Goal: Task Accomplishment & Management: Use online tool/utility

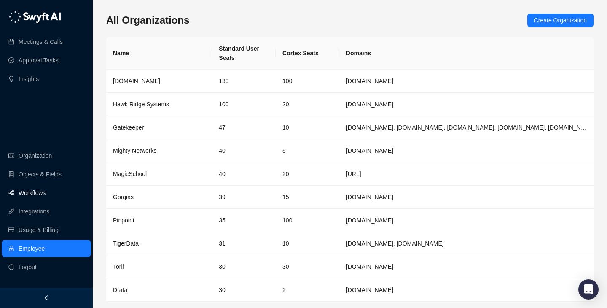
click at [46, 196] on link "Workflows" at bounding box center [32, 192] width 27 height 17
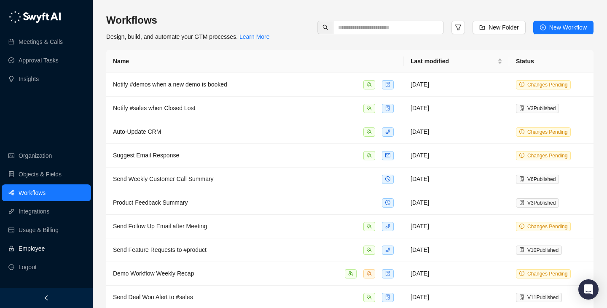
click at [45, 246] on link "Employee" at bounding box center [32, 248] width 26 height 17
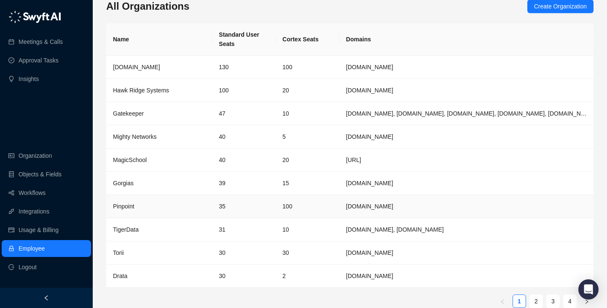
scroll to position [15, 0]
click at [536, 301] on link "2" at bounding box center [536, 300] width 13 height 13
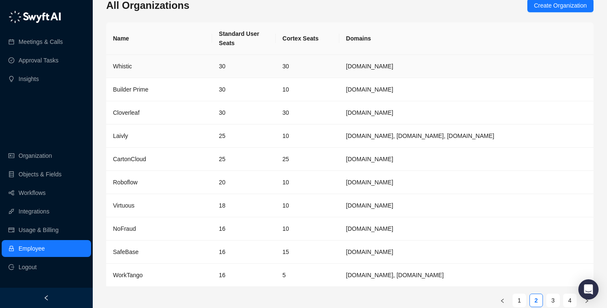
scroll to position [0, 0]
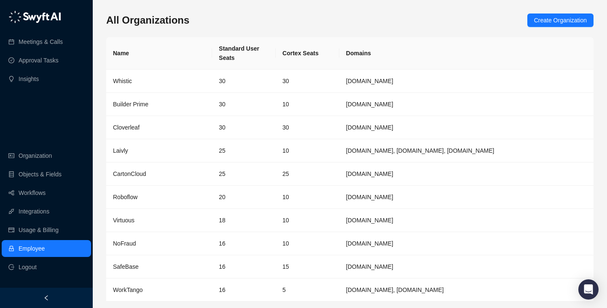
click at [64, 118] on div "Meetings & Calls Approval Tasks Insights Organization Objects & Fields Workflow…" at bounding box center [46, 143] width 93 height 287
drag, startPoint x: 103, startPoint y: 124, endPoint x: 102, endPoint y: 170, distance: 46.0
click at [102, 170] on div "All Organizations Create Organization Name Standard User Seats Cortex Seats Dom…" at bounding box center [350, 167] width 514 height 335
drag, startPoint x: 66, startPoint y: 132, endPoint x: 51, endPoint y: 77, distance: 57.4
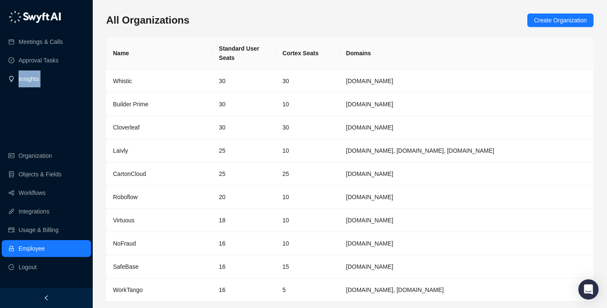
click at [51, 77] on div "Meetings & Calls Approval Tasks Insights Organization Objects & Fields Workflow…" at bounding box center [46, 143] width 93 height 287
click at [63, 113] on div "Meetings & Calls Approval Tasks Insights Organization Objects & Fields Workflow…" at bounding box center [46, 143] width 93 height 287
click at [68, 108] on div "Meetings & Calls Approval Tasks Insights Organization Objects & Fields Workflow…" at bounding box center [46, 143] width 93 height 287
click at [96, 134] on div "All Organizations Create Organization Name Standard User Seats Cortex Seats Dom…" at bounding box center [350, 167] width 514 height 335
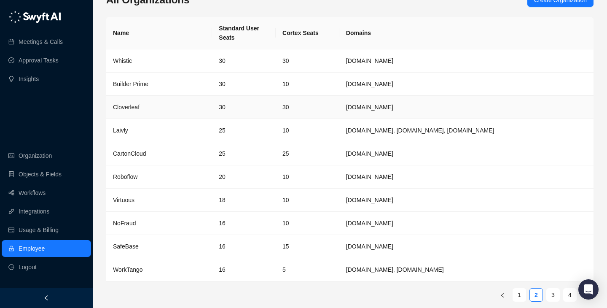
scroll to position [25, 0]
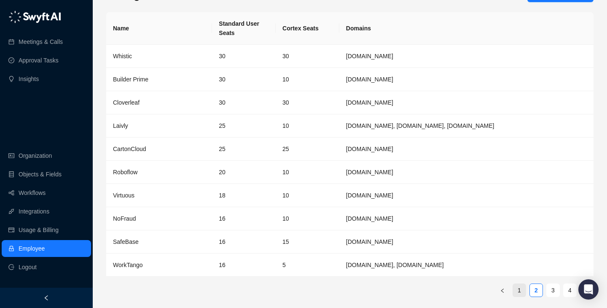
click at [519, 294] on link "1" at bounding box center [519, 290] width 13 height 13
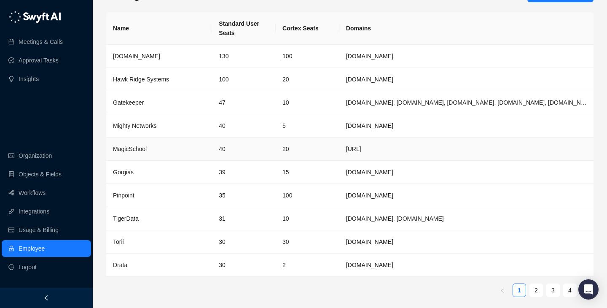
scroll to position [0, 0]
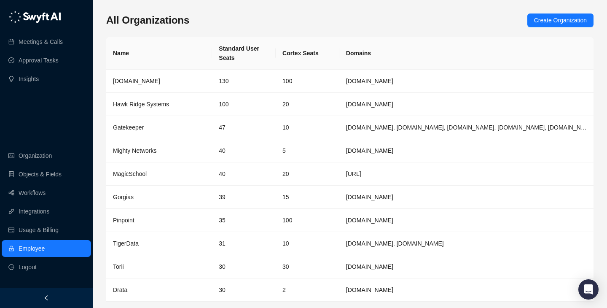
click at [314, 56] on th "Cortex Seats" at bounding box center [308, 53] width 64 height 32
click at [340, 56] on th "Domains" at bounding box center [466, 53] width 254 height 32
drag, startPoint x: 340, startPoint y: 56, endPoint x: 266, endPoint y: 38, distance: 76.1
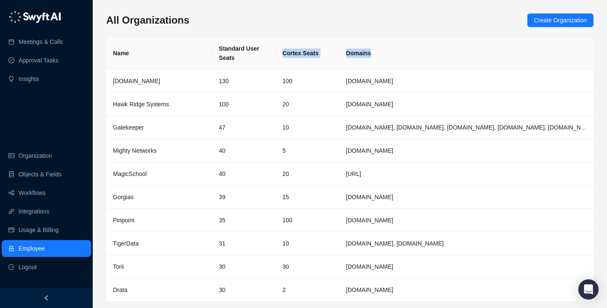
click at [266, 38] on tr "Name Standard User Seats Cortex Seats Domains" at bounding box center [349, 53] width 487 height 32
click at [266, 38] on th "Standard User Seats" at bounding box center [244, 53] width 64 height 32
drag, startPoint x: 266, startPoint y: 38, endPoint x: 368, endPoint y: 54, distance: 103.3
click at [368, 54] on tr "Name Standard User Seats Cortex Seats Domains" at bounding box center [349, 53] width 487 height 32
click at [368, 54] on th "Domains" at bounding box center [466, 53] width 254 height 32
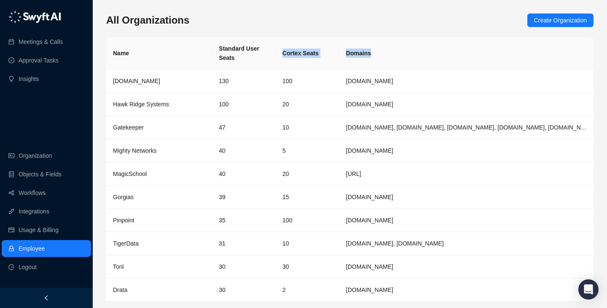
drag, startPoint x: 368, startPoint y: 54, endPoint x: 261, endPoint y: 33, distance: 110.0
click at [261, 33] on div "All Organizations Create Organization Name Standard User Seats Cortex Seats Dom…" at bounding box center [349, 170] width 487 height 315
drag, startPoint x: 261, startPoint y: 33, endPoint x: 363, endPoint y: 50, distance: 103.4
click at [363, 50] on div "All Organizations Create Organization Name Standard User Seats Cortex Seats Dom…" at bounding box center [349, 170] width 487 height 315
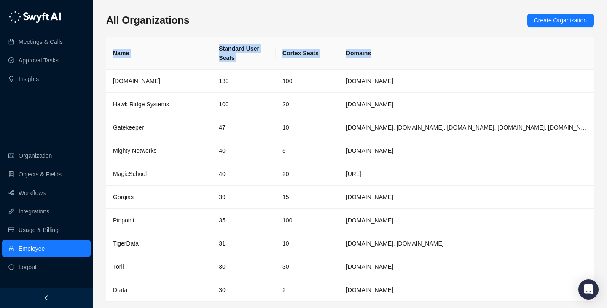
click at [364, 50] on th "Domains" at bounding box center [466, 53] width 254 height 32
drag, startPoint x: 367, startPoint y: 50, endPoint x: 274, endPoint y: 28, distance: 94.8
click at [274, 28] on div "All Organizations Create Organization Name Standard User Seats Cortex Seats Dom…" at bounding box center [349, 170] width 487 height 315
drag, startPoint x: 274, startPoint y: 28, endPoint x: 424, endPoint y: 61, distance: 153.1
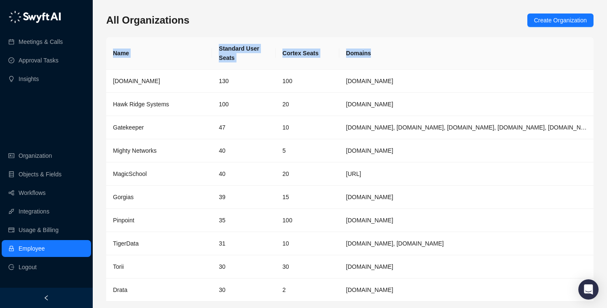
click at [424, 61] on div "All Organizations Create Organization Name Standard User Seats Cortex Seats Dom…" at bounding box center [349, 170] width 487 height 315
click at [419, 55] on th "Domains" at bounding box center [466, 53] width 254 height 32
drag, startPoint x: 419, startPoint y: 55, endPoint x: 223, endPoint y: 50, distance: 196.5
click at [223, 50] on tr "Name Standard User Seats Cortex Seats Domains" at bounding box center [349, 53] width 487 height 32
click at [223, 50] on th "Standard User Seats" at bounding box center [244, 53] width 64 height 32
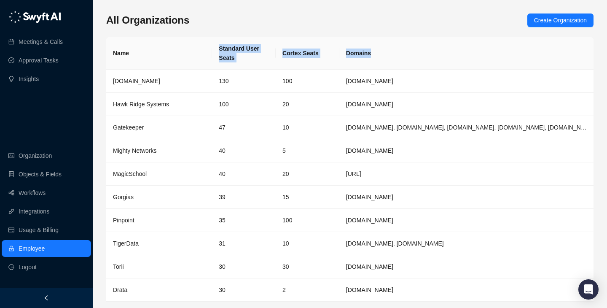
drag, startPoint x: 223, startPoint y: 50, endPoint x: 426, endPoint y: 50, distance: 203.2
click at [426, 50] on tr "Name Standard User Seats Cortex Seats Domains" at bounding box center [349, 53] width 487 height 32
click at [426, 50] on th "Domains" at bounding box center [466, 53] width 254 height 32
drag, startPoint x: 422, startPoint y: 51, endPoint x: 220, endPoint y: 46, distance: 202.0
click at [220, 46] on tr "Name Standard User Seats Cortex Seats Domains" at bounding box center [349, 53] width 487 height 32
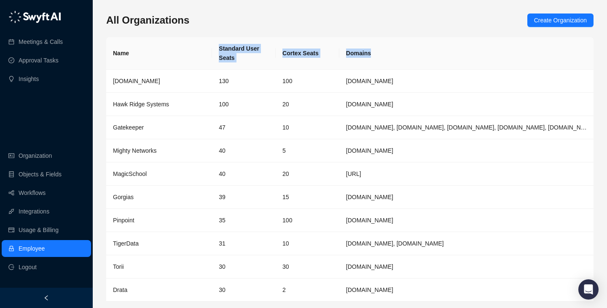
click at [220, 46] on th "Standard User Seats" at bounding box center [244, 53] width 64 height 32
drag, startPoint x: 220, startPoint y: 46, endPoint x: 368, endPoint y: 46, distance: 148.4
click at [368, 46] on tr "Name Standard User Seats Cortex Seats Domains" at bounding box center [349, 53] width 487 height 32
click at [368, 46] on th "Domains" at bounding box center [466, 53] width 254 height 32
drag, startPoint x: 368, startPoint y: 46, endPoint x: 243, endPoint y: 43, distance: 124.8
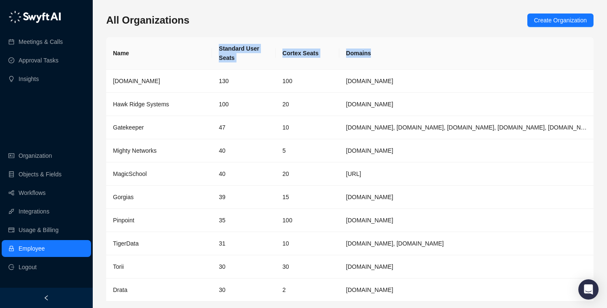
click at [243, 43] on tr "Name Standard User Seats Cortex Seats Domains" at bounding box center [349, 53] width 487 height 32
click at [243, 43] on th "Standard User Seats" at bounding box center [244, 53] width 64 height 32
click at [38, 191] on link "Workflows" at bounding box center [32, 192] width 27 height 17
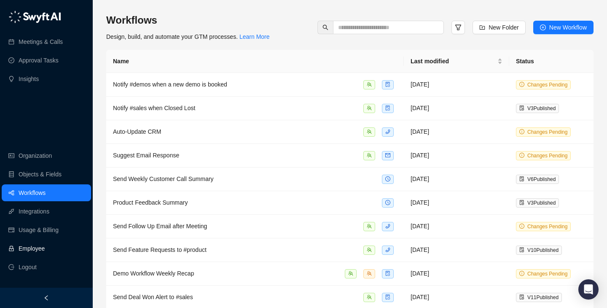
click at [45, 252] on link "Employee" at bounding box center [32, 248] width 26 height 17
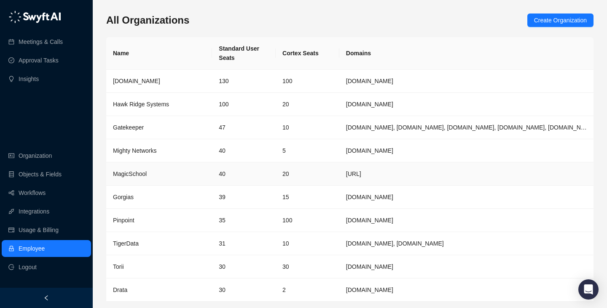
scroll to position [27, 0]
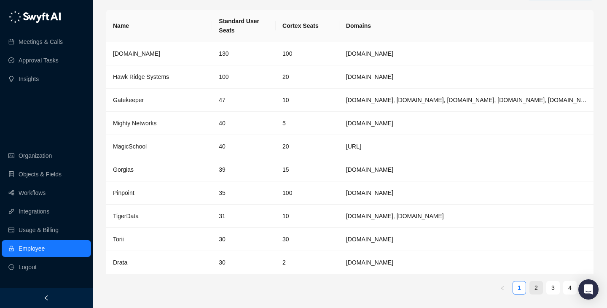
click at [533, 289] on link "2" at bounding box center [536, 287] width 13 height 13
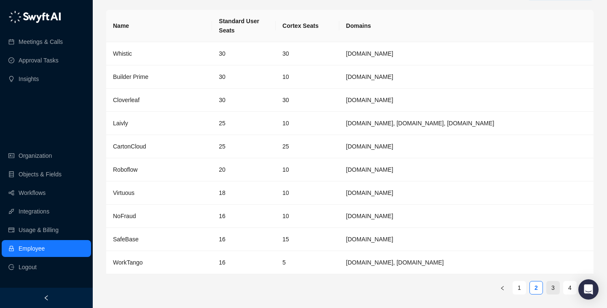
click at [556, 292] on link "3" at bounding box center [553, 287] width 13 height 13
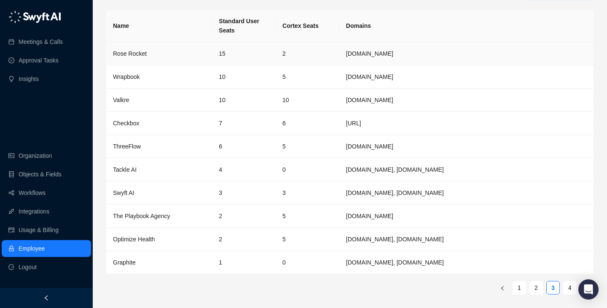
click at [305, 48] on td "2" at bounding box center [308, 53] width 64 height 23
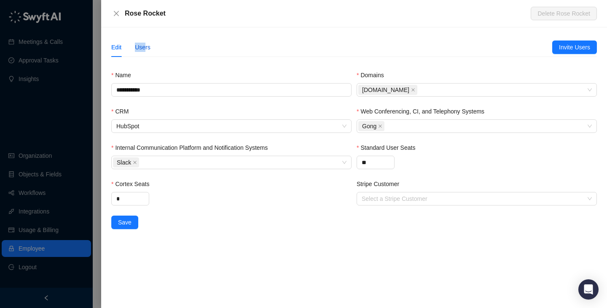
click at [145, 43] on div "Users" at bounding box center [143, 47] width 16 height 9
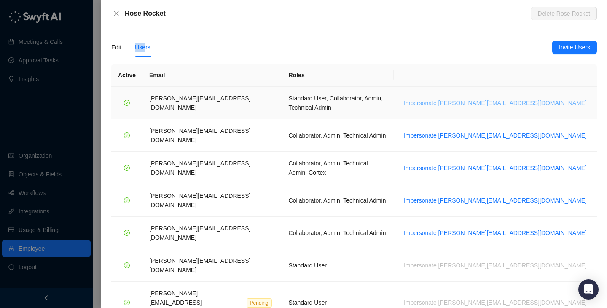
click at [513, 98] on span "Impersonate colin.g@roserocket.com" at bounding box center [495, 102] width 183 height 9
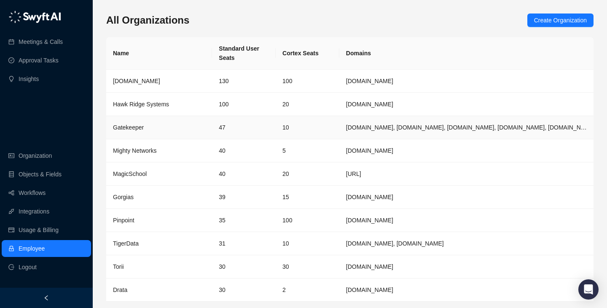
scroll to position [27, 0]
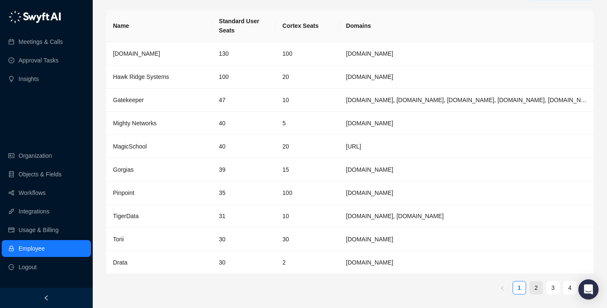
click at [537, 287] on link "2" at bounding box center [536, 287] width 13 height 13
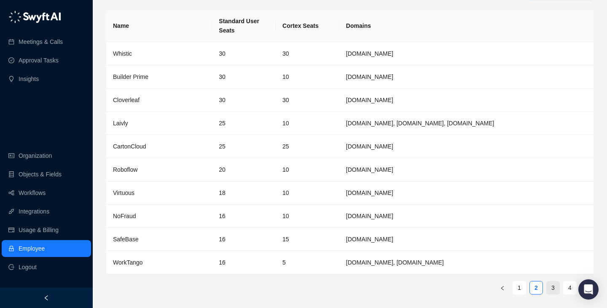
click at [552, 286] on link "3" at bounding box center [553, 287] width 13 height 13
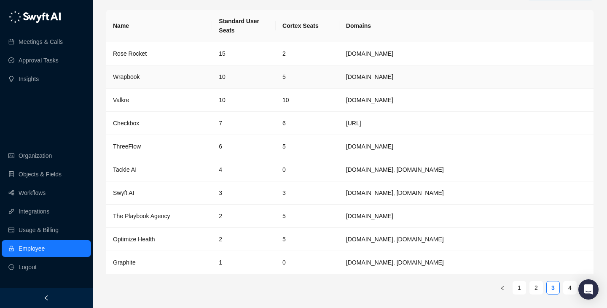
click at [203, 75] on div "Wrapbook" at bounding box center [159, 76] width 92 height 9
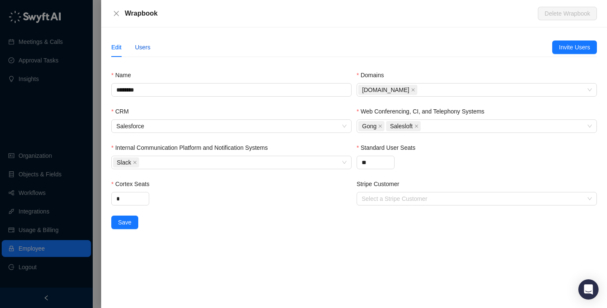
click at [147, 50] on div "Users" at bounding box center [143, 47] width 16 height 9
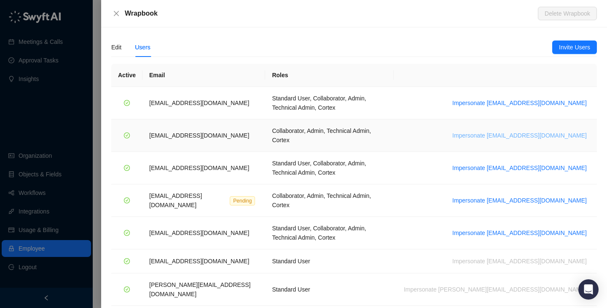
click at [543, 131] on span "Impersonate jfuller@wrapbook.com" at bounding box center [519, 135] width 134 height 9
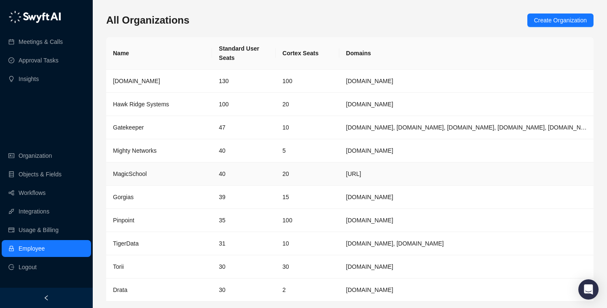
scroll to position [27, 0]
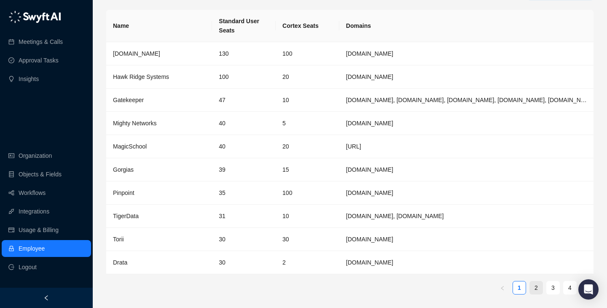
click at [537, 291] on link "2" at bounding box center [536, 287] width 13 height 13
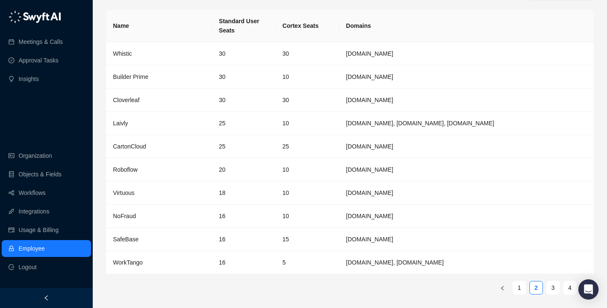
click at [560, 285] on ul "1 2 3 4" at bounding box center [349, 287] width 487 height 13
click at [552, 285] on link "3" at bounding box center [553, 287] width 13 height 13
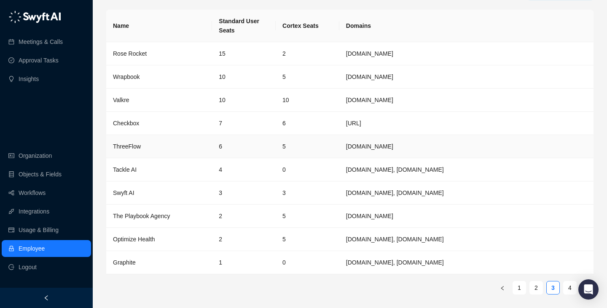
click at [271, 147] on td "6" at bounding box center [244, 146] width 64 height 23
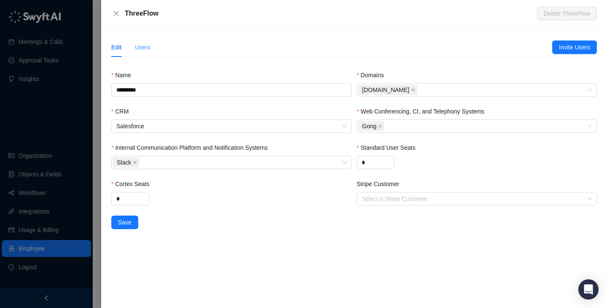
click at [148, 40] on div "Users" at bounding box center [143, 47] width 16 height 19
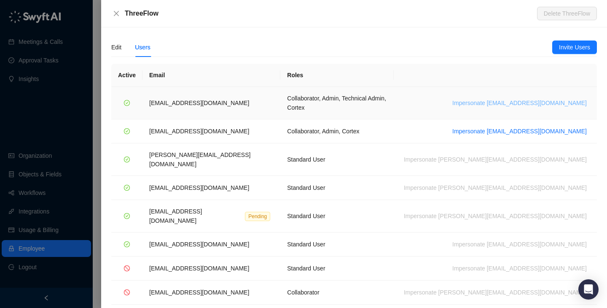
click at [517, 102] on span "Impersonate keeganwhite@threeflow.com" at bounding box center [519, 102] width 134 height 9
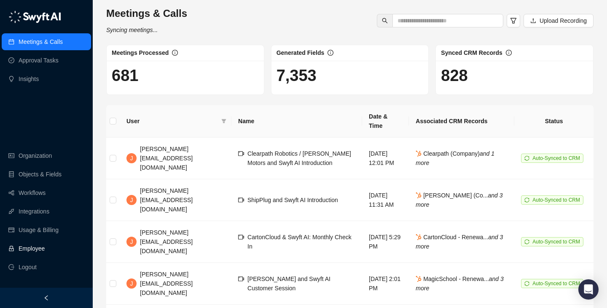
click at [45, 247] on link "Employee" at bounding box center [32, 248] width 26 height 17
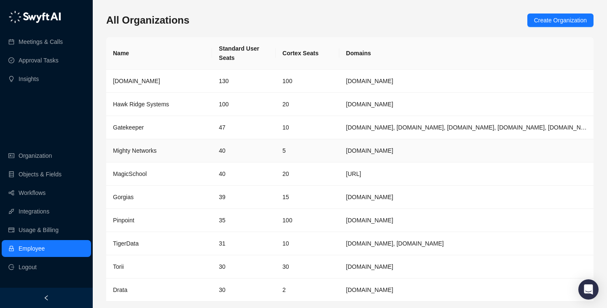
scroll to position [27, 0]
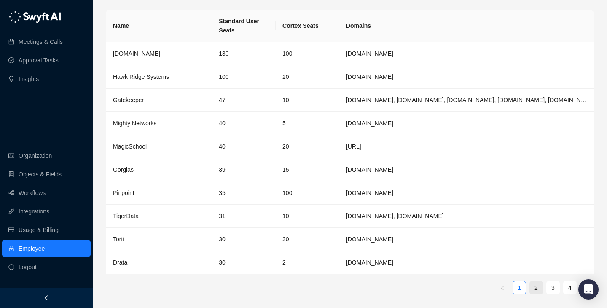
click at [538, 284] on link "2" at bounding box center [536, 287] width 13 height 13
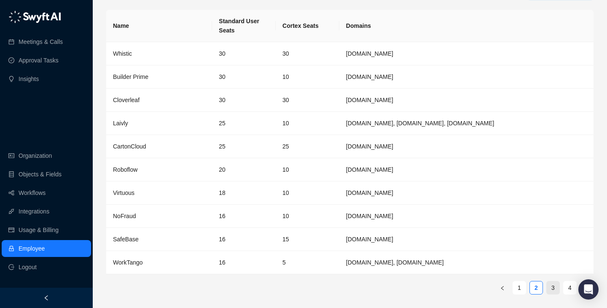
click at [550, 288] on link "3" at bounding box center [553, 287] width 13 height 13
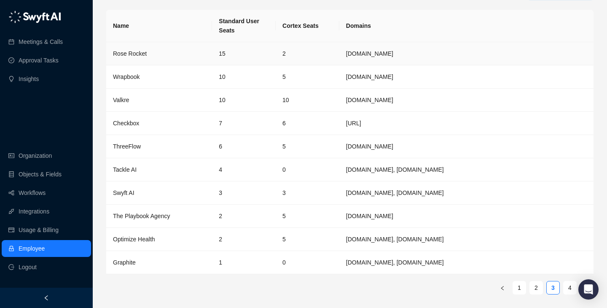
click at [269, 43] on td "15" at bounding box center [244, 53] width 64 height 23
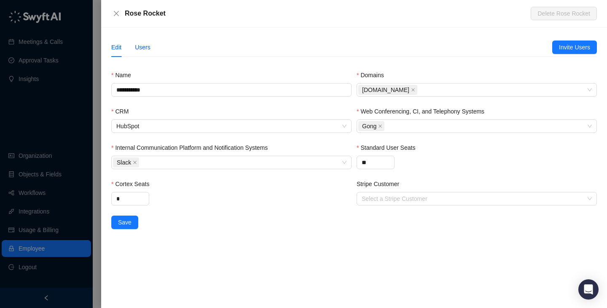
click at [148, 47] on div "Users" at bounding box center [143, 47] width 16 height 9
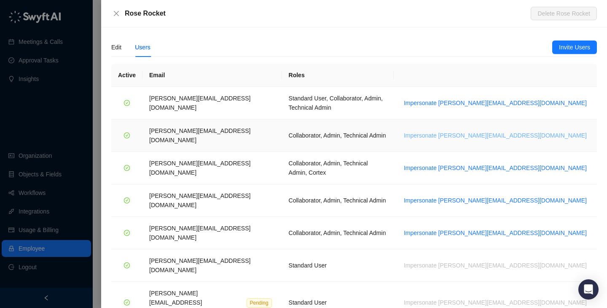
click at [523, 131] on span "Impersonate [PERSON_NAME][EMAIL_ADDRESS][DOMAIN_NAME]" at bounding box center [495, 135] width 183 height 9
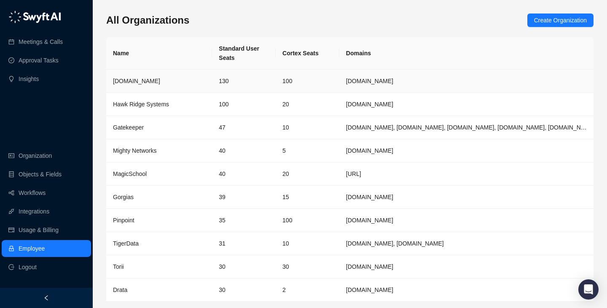
click at [212, 82] on td "130" at bounding box center [244, 81] width 64 height 23
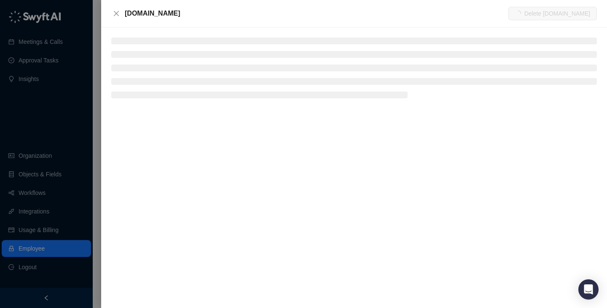
click at [144, 40] on li at bounding box center [354, 41] width 486 height 7
click at [148, 42] on li at bounding box center [354, 41] width 486 height 7
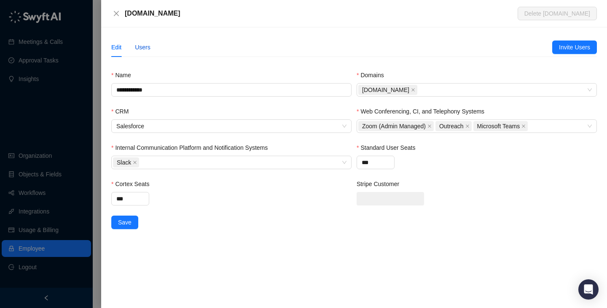
click at [148, 48] on div "Users" at bounding box center [143, 47] width 16 height 9
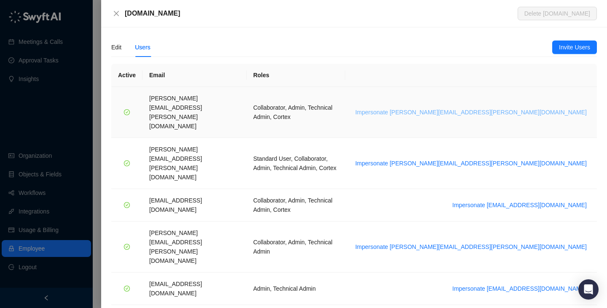
click at [556, 107] on span "Impersonate alice.ketch@synthesia.io" at bounding box center [470, 111] width 231 height 9
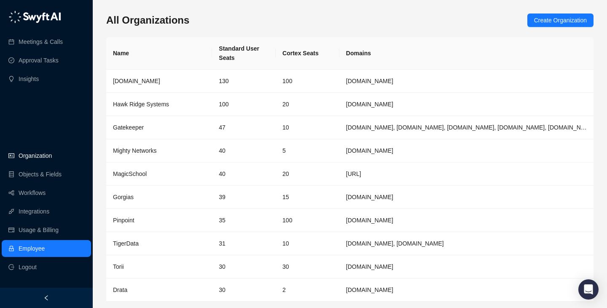
drag, startPoint x: 62, startPoint y: 112, endPoint x: 75, endPoint y: 161, distance: 51.0
click at [75, 161] on div "Meetings & Calls Approval Tasks Insights Organization Objects & Fields Workflow…" at bounding box center [46, 143] width 93 height 287
click at [85, 131] on div "Meetings & Calls Approval Tasks Insights Organization Objects & Fields Workflow…" at bounding box center [46, 143] width 93 height 287
click at [138, 20] on h3 "All Organizations" at bounding box center [147, 19] width 83 height 13
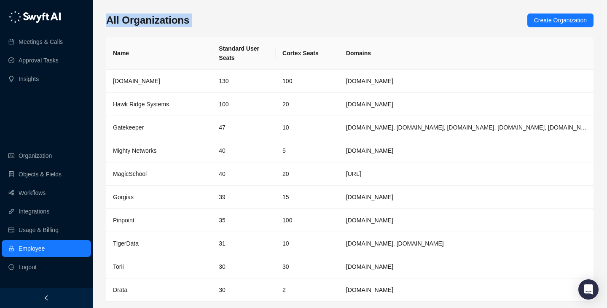
click at [138, 20] on h3 "All Organizations" at bounding box center [147, 19] width 83 height 13
click at [271, 23] on div "All Organizations Create Organization" at bounding box center [349, 19] width 487 height 13
click at [308, 40] on th "Cortex Seats" at bounding box center [308, 53] width 64 height 32
click at [308, 46] on th "Cortex Seats" at bounding box center [308, 53] width 64 height 32
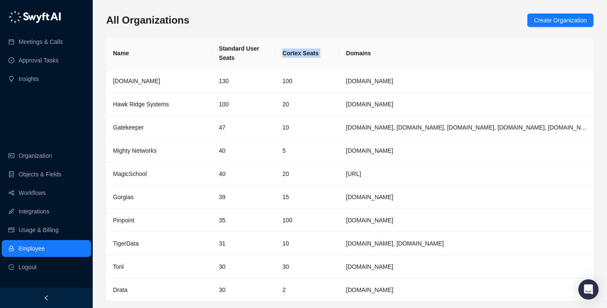
click at [308, 46] on th "Cortex Seats" at bounding box center [308, 53] width 64 height 32
click at [328, 55] on th "Cortex Seats" at bounding box center [308, 53] width 64 height 32
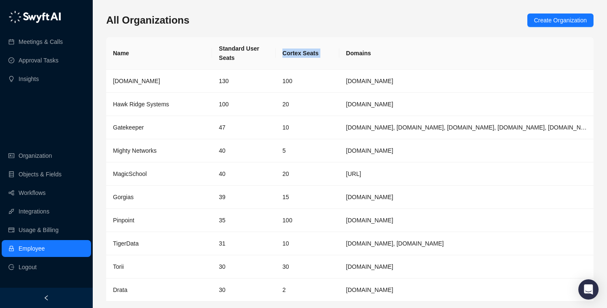
click at [328, 55] on th "Cortex Seats" at bounding box center [308, 53] width 64 height 32
click at [306, 52] on th "Cortex Seats" at bounding box center [308, 53] width 64 height 32
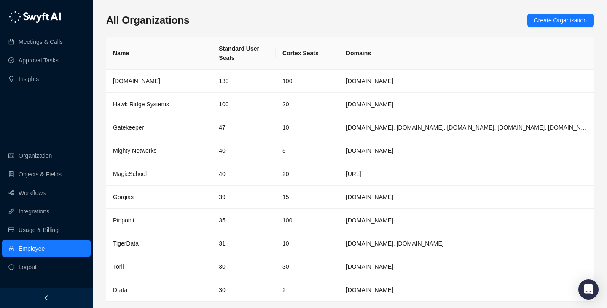
click at [305, 61] on th "Cortex Seats" at bounding box center [308, 53] width 64 height 32
click at [304, 58] on th "Cortex Seats" at bounding box center [308, 53] width 64 height 32
click at [304, 49] on th "Cortex Seats" at bounding box center [308, 53] width 64 height 32
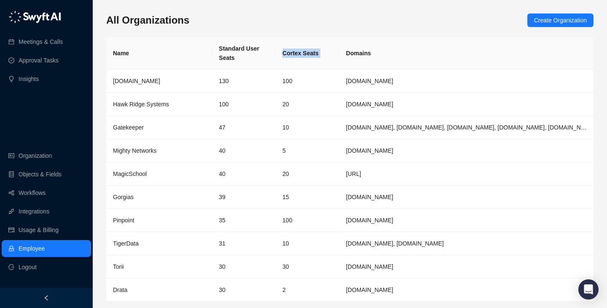
click at [304, 49] on th "Cortex Seats" at bounding box center [308, 53] width 64 height 32
click at [312, 54] on th "Cortex Seats" at bounding box center [308, 53] width 64 height 32
click at [313, 60] on th "Cortex Seats" at bounding box center [308, 53] width 64 height 32
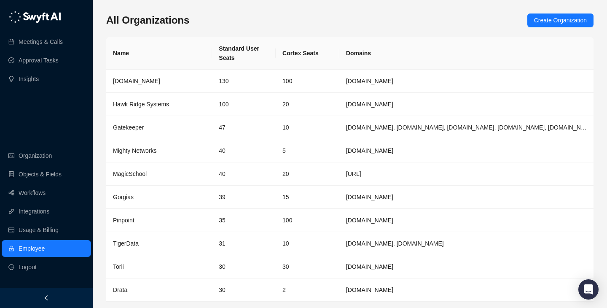
click at [299, 53] on th "Cortex Seats" at bounding box center [308, 53] width 64 height 32
click at [304, 54] on th "Cortex Seats" at bounding box center [308, 53] width 64 height 32
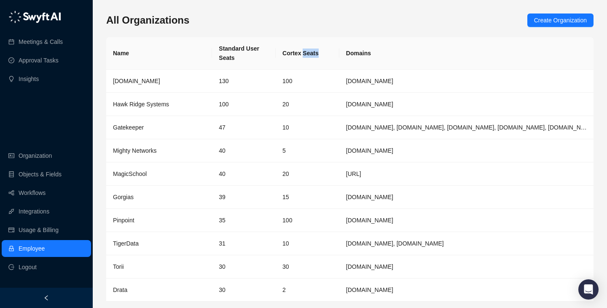
click at [304, 54] on th "Cortex Seats" at bounding box center [308, 53] width 64 height 32
click at [305, 59] on th "Cortex Seats" at bounding box center [308, 53] width 64 height 32
click at [305, 54] on th "Cortex Seats" at bounding box center [308, 53] width 64 height 32
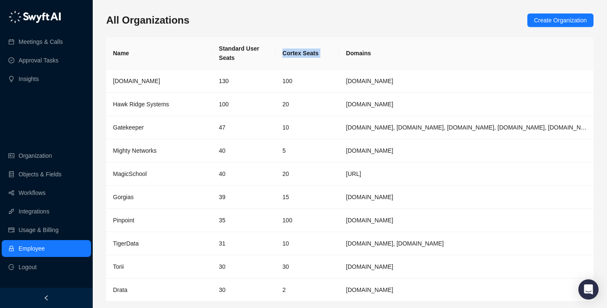
click at [305, 54] on th "Cortex Seats" at bounding box center [308, 53] width 64 height 32
click at [310, 62] on th "Cortex Seats" at bounding box center [308, 53] width 64 height 32
click at [306, 54] on th "Cortex Seats" at bounding box center [308, 53] width 64 height 32
click at [306, 58] on th "Cortex Seats" at bounding box center [308, 53] width 64 height 32
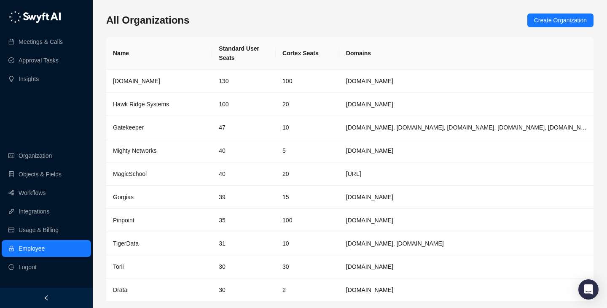
click at [298, 53] on th "Cortex Seats" at bounding box center [308, 53] width 64 height 32
click at [303, 65] on th "Cortex Seats" at bounding box center [308, 53] width 64 height 32
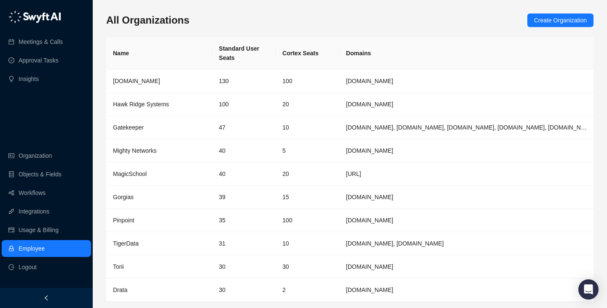
click at [303, 56] on th "Cortex Seats" at bounding box center [308, 53] width 64 height 32
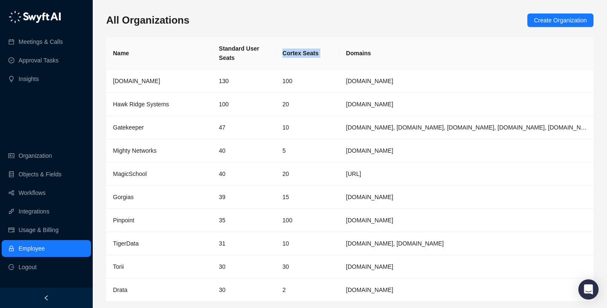
click at [303, 56] on th "Cortex Seats" at bounding box center [308, 53] width 64 height 32
click at [236, 24] on div "All Organizations Create Organization" at bounding box center [349, 19] width 487 height 13
click at [412, 15] on div "All Organizations Create Organization" at bounding box center [349, 19] width 487 height 13
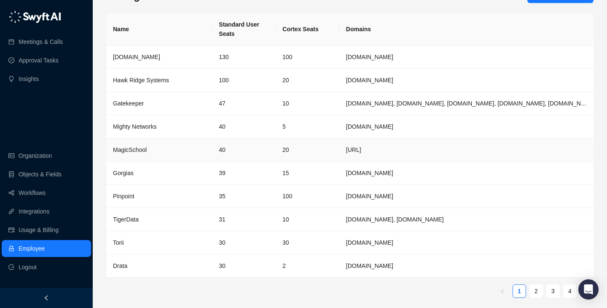
scroll to position [16, 0]
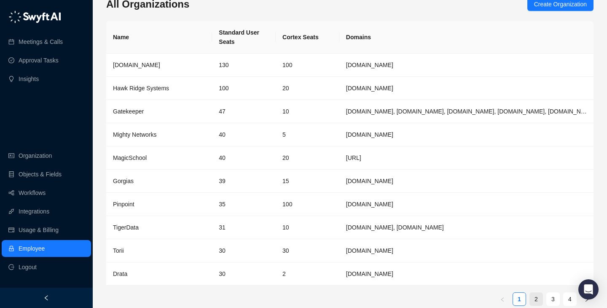
click at [537, 297] on link "2" at bounding box center [536, 299] width 13 height 13
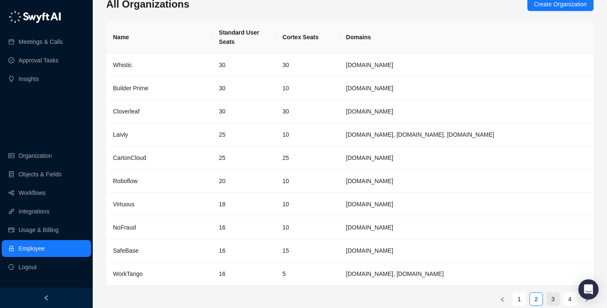
click at [554, 300] on link "3" at bounding box center [553, 299] width 13 height 13
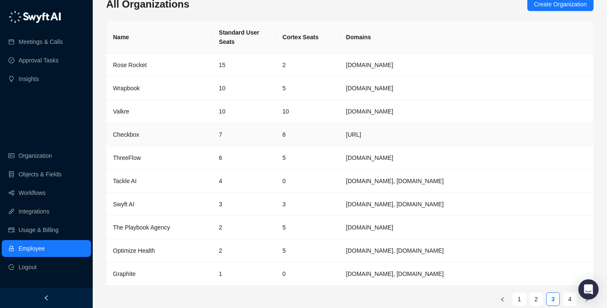
click at [232, 137] on td "7" at bounding box center [244, 134] width 64 height 23
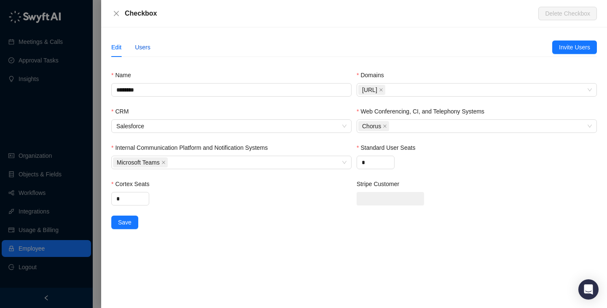
click at [140, 46] on div "Users" at bounding box center [143, 47] width 16 height 9
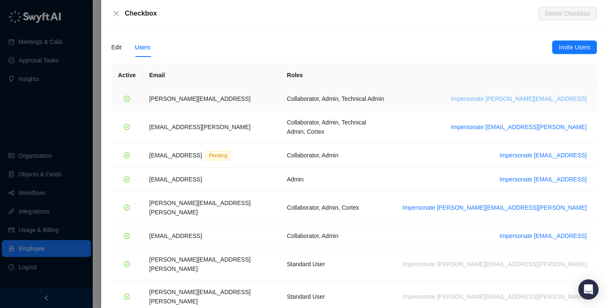
click at [510, 98] on span "Impersonate james@checkbox.ai" at bounding box center [519, 98] width 136 height 9
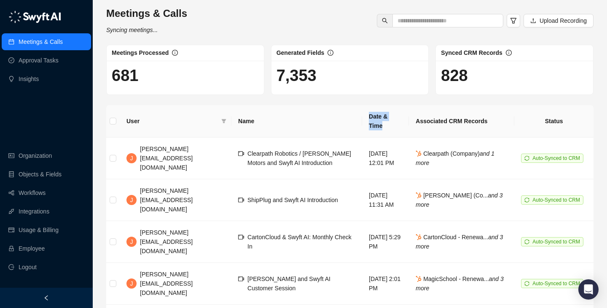
drag, startPoint x: 306, startPoint y: 121, endPoint x: 387, endPoint y: 121, distance: 80.9
click at [387, 121] on tr "User Name Date & Time Associated CRM Records Status" at bounding box center [349, 121] width 487 height 32
click at [387, 121] on th "Date & Time" at bounding box center [385, 121] width 47 height 32
click at [38, 212] on link "Integrations" at bounding box center [34, 211] width 31 height 17
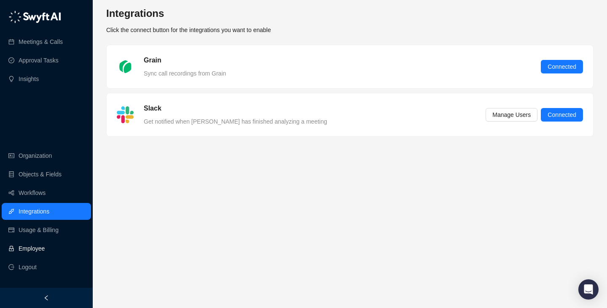
click at [43, 247] on link "Employee" at bounding box center [32, 248] width 26 height 17
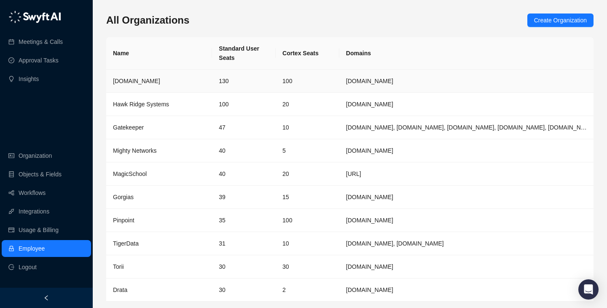
click at [310, 82] on td "100" at bounding box center [308, 81] width 64 height 23
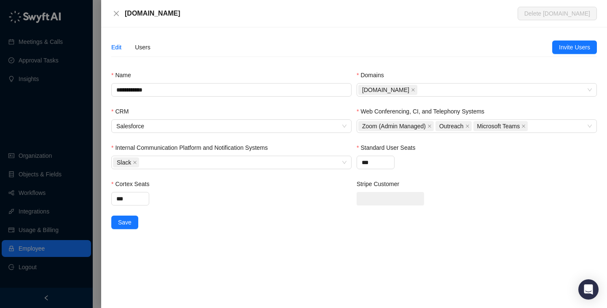
click at [84, 54] on div at bounding box center [303, 154] width 607 height 308
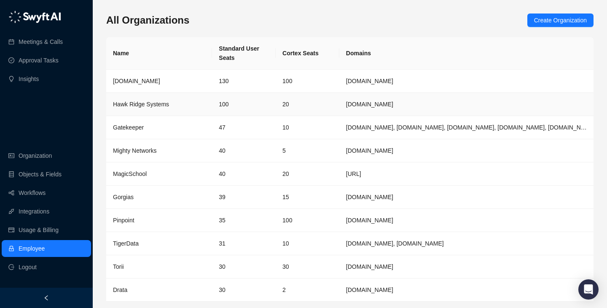
click at [170, 105] on div "Hawk Ridge Systems" at bounding box center [159, 103] width 92 height 9
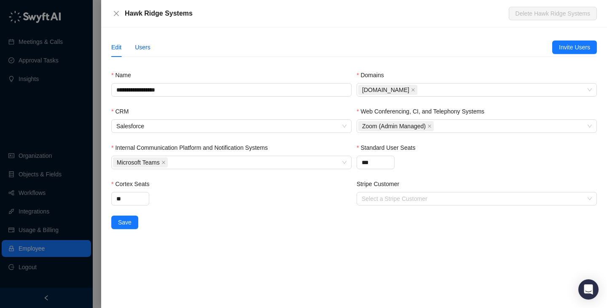
click at [146, 49] on div "Users" at bounding box center [143, 47] width 16 height 9
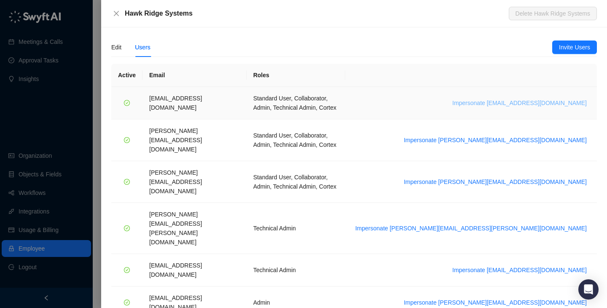
click at [538, 98] on span "Impersonate daoudl@hawkridgesys.com" at bounding box center [519, 102] width 134 height 9
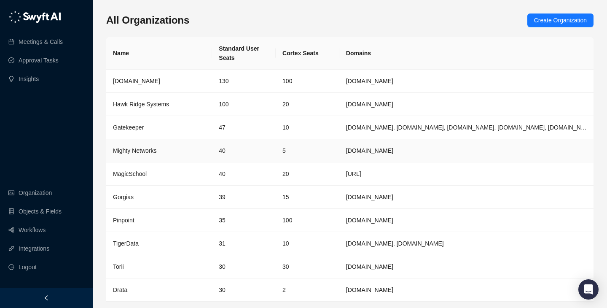
scroll to position [27, 0]
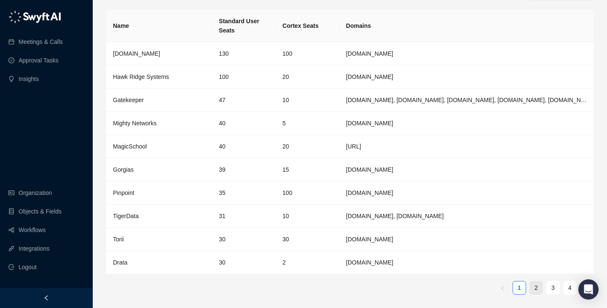
click at [536, 288] on link "2" at bounding box center [536, 287] width 13 height 13
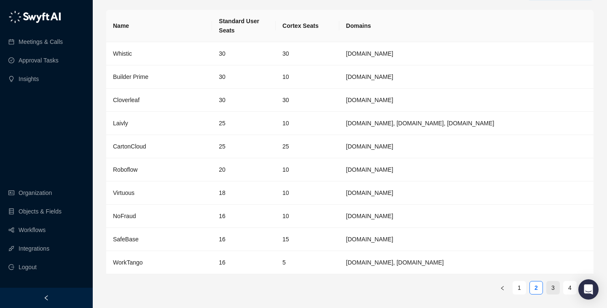
click at [554, 290] on link "3" at bounding box center [553, 287] width 13 height 13
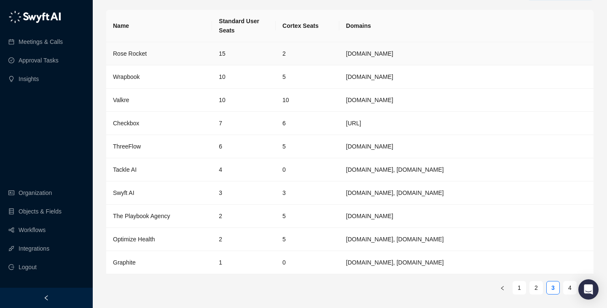
click at [246, 58] on td "15" at bounding box center [244, 53] width 64 height 23
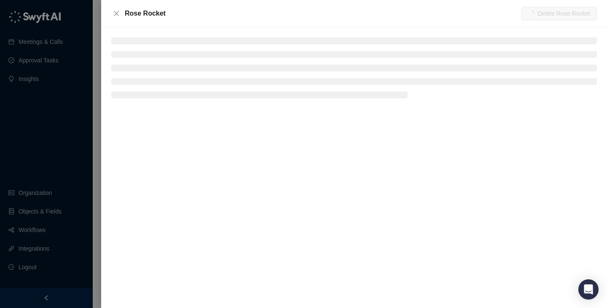
click at [128, 37] on div at bounding box center [354, 167] width 506 height 280
click at [136, 42] on li at bounding box center [354, 41] width 486 height 7
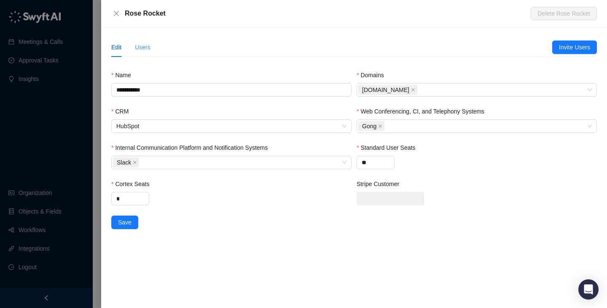
click at [137, 38] on div "Users" at bounding box center [143, 47] width 16 height 19
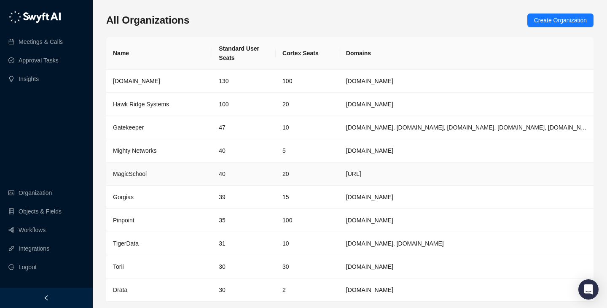
scroll to position [27, 0]
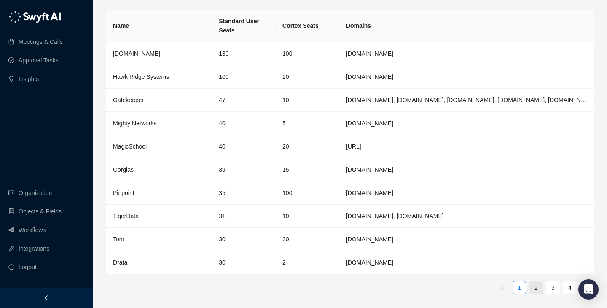
click at [541, 286] on link "2" at bounding box center [536, 287] width 13 height 13
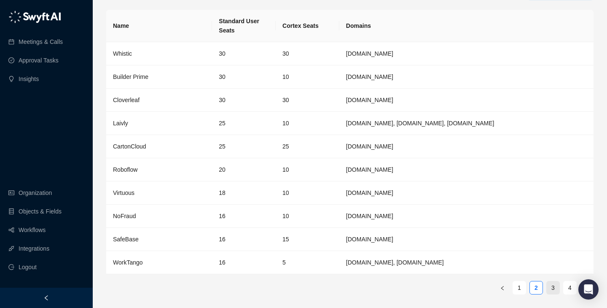
click at [551, 288] on link "3" at bounding box center [553, 287] width 13 height 13
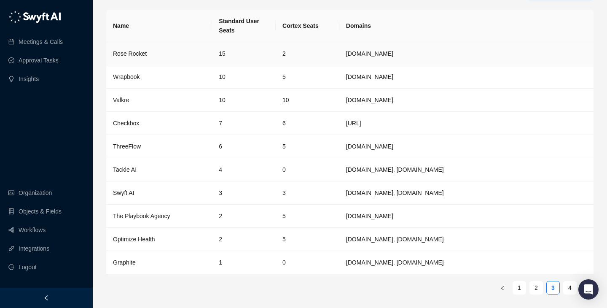
click at [269, 56] on td "15" at bounding box center [244, 53] width 64 height 23
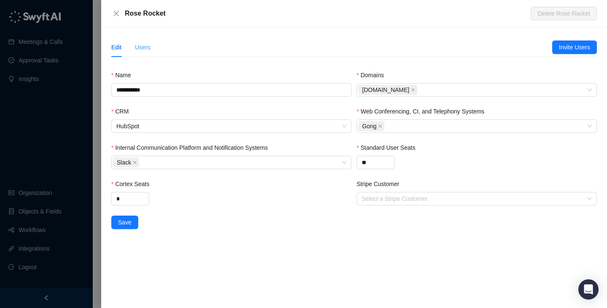
click at [141, 40] on div "Users" at bounding box center [143, 47] width 16 height 19
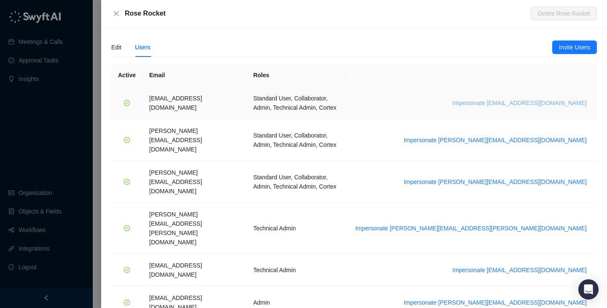
click at [500, 99] on span "Impersonate [EMAIL_ADDRESS][DOMAIN_NAME]" at bounding box center [519, 102] width 134 height 9
